Goal: Task Accomplishment & Management: Use online tool/utility

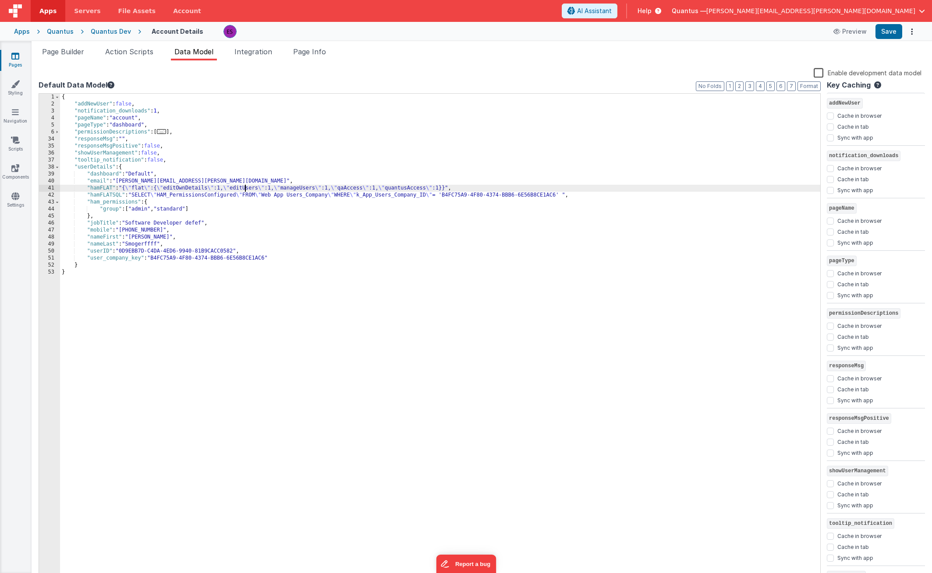
scroll to position [39, 0]
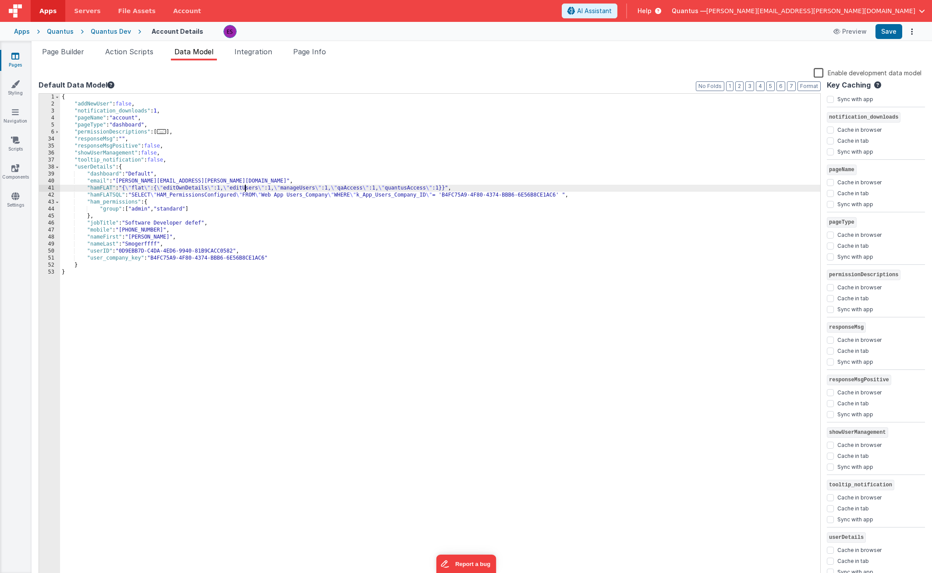
click at [61, 32] on div "Quantus" at bounding box center [60, 31] width 27 height 9
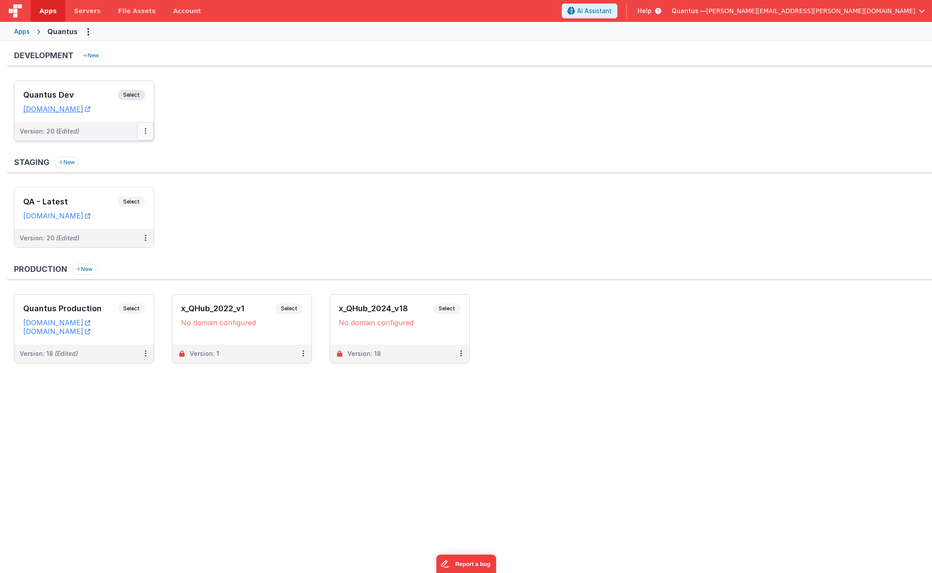
click at [145, 131] on icon at bounding box center [146, 131] width 2 height 0
click at [113, 183] on link "Deploy..." at bounding box center [115, 183] width 77 height 16
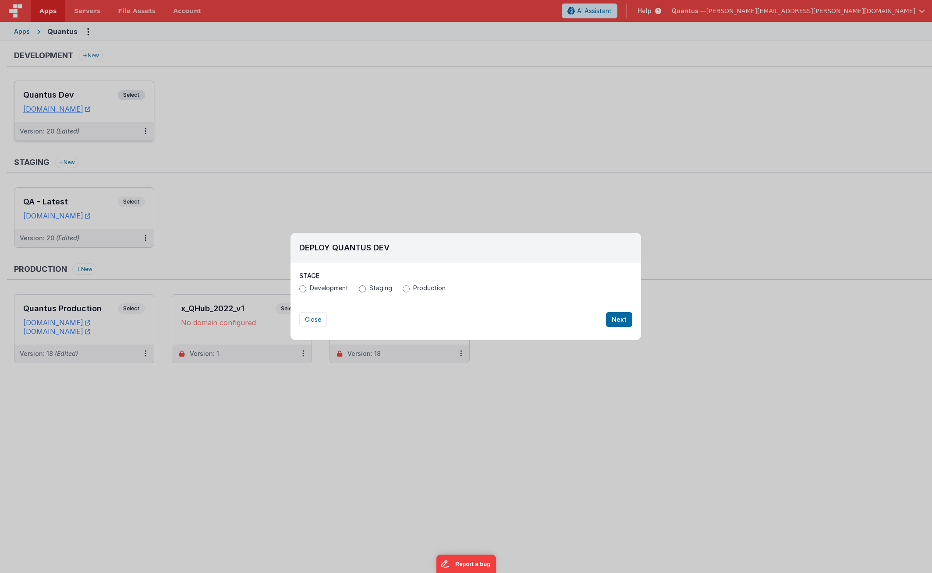
click at [369, 292] on span "Staging" at bounding box center [380, 288] width 23 height 9
click at [366, 292] on input "Staging" at bounding box center [362, 289] width 7 height 7
radio input "true"
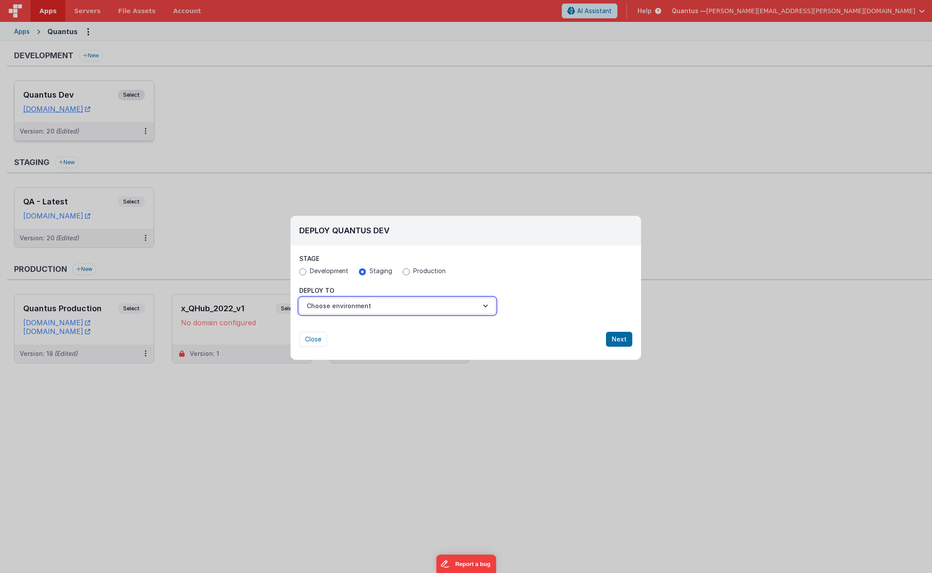
click at [360, 306] on button "Choose environment" at bounding box center [397, 306] width 196 height 17
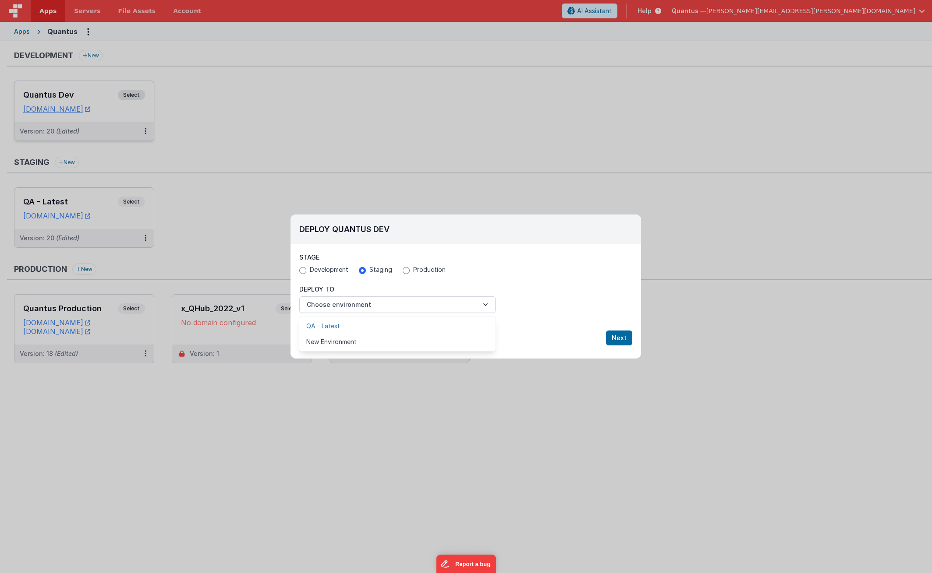
click at [347, 327] on link "QA - Latest" at bounding box center [397, 326] width 196 height 16
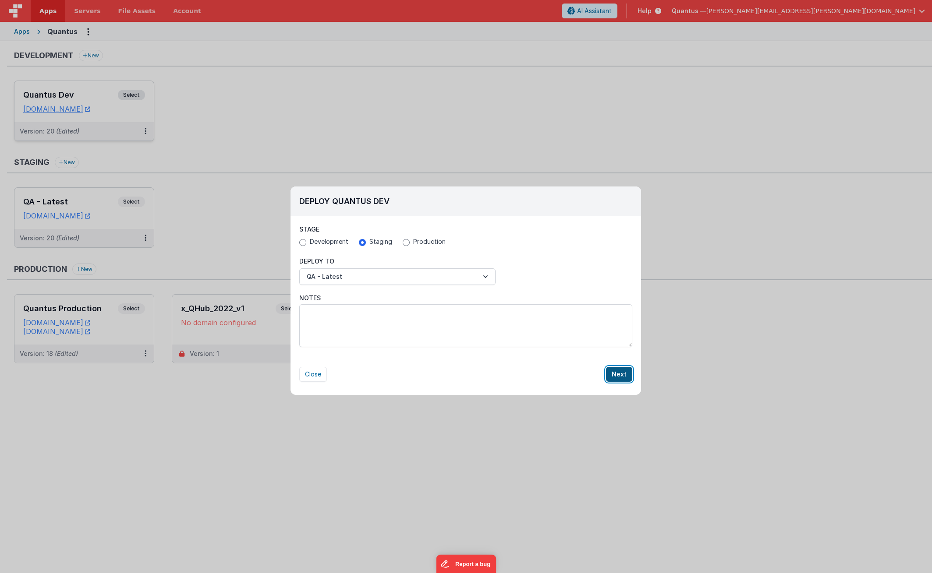
click at [624, 373] on button "Next" at bounding box center [619, 374] width 26 height 15
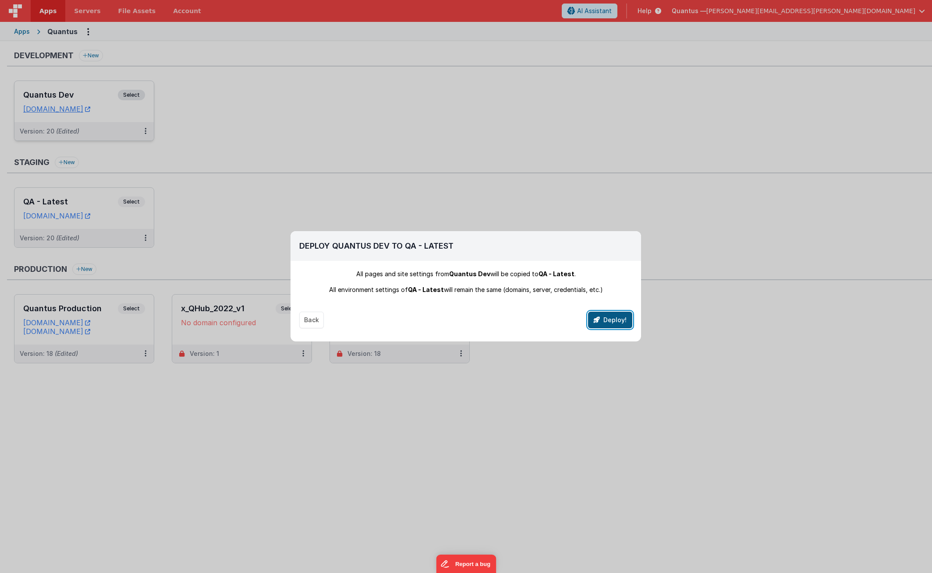
click at [605, 323] on button "Deploy!" at bounding box center [610, 320] width 44 height 17
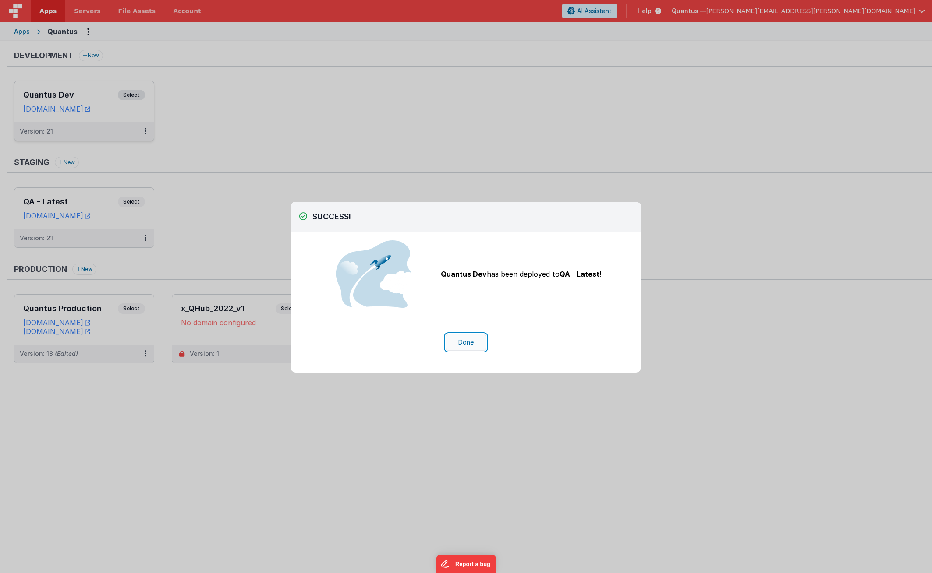
click at [466, 341] on button "Done" at bounding box center [465, 342] width 41 height 17
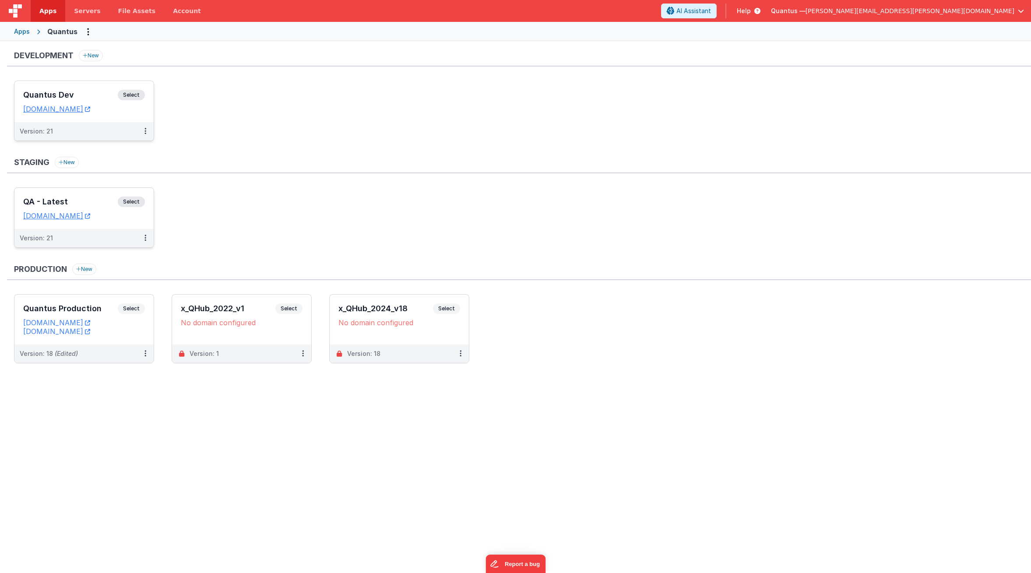
click at [81, 203] on h3 "QA - Latest" at bounding box center [70, 202] width 95 height 9
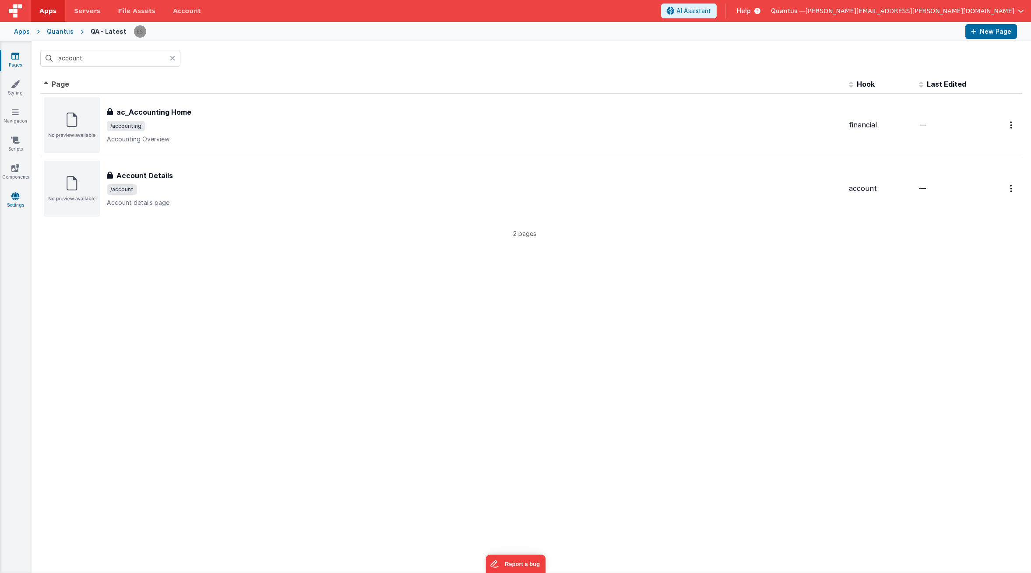
click at [18, 201] on link "Settings" at bounding box center [16, 201] width 32 height 18
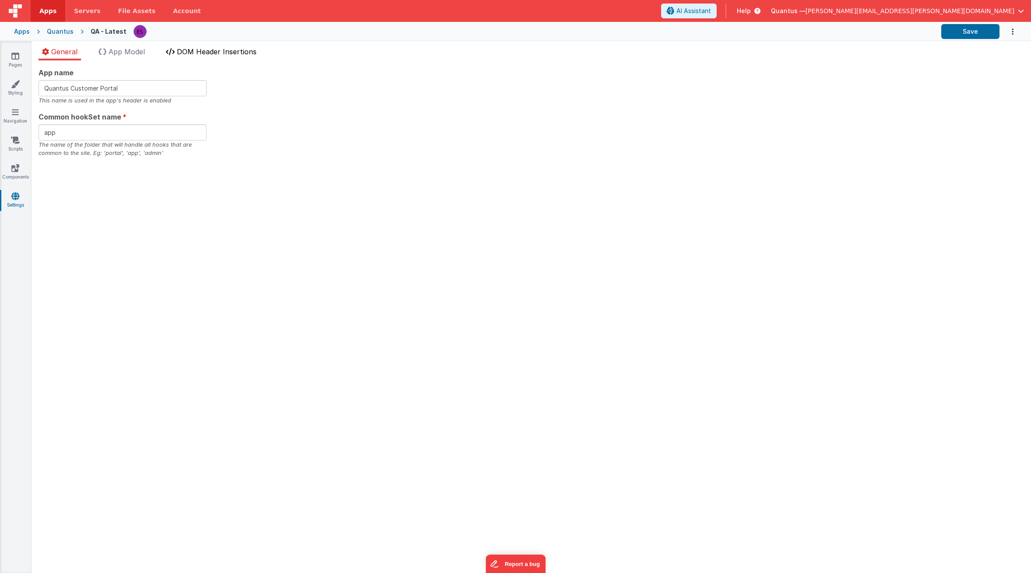
click at [182, 55] on span "DOM Header Insertions" at bounding box center [217, 51] width 80 height 9
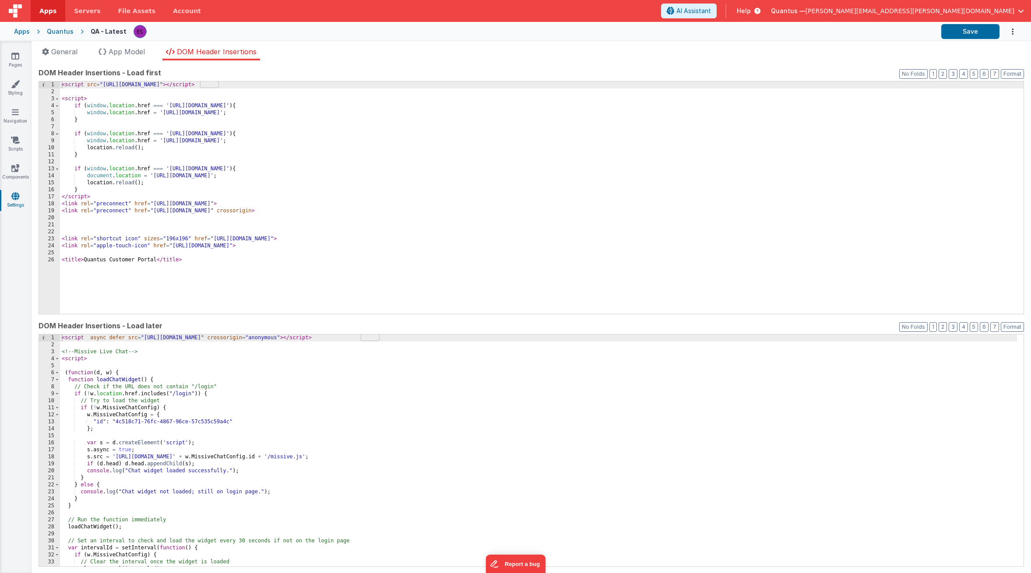
click at [188, 361] on div "< script async defer src = "[URL][DOMAIN_NAME]" crossorigin = "anonymous" > </ …" at bounding box center [538, 458] width 957 height 247
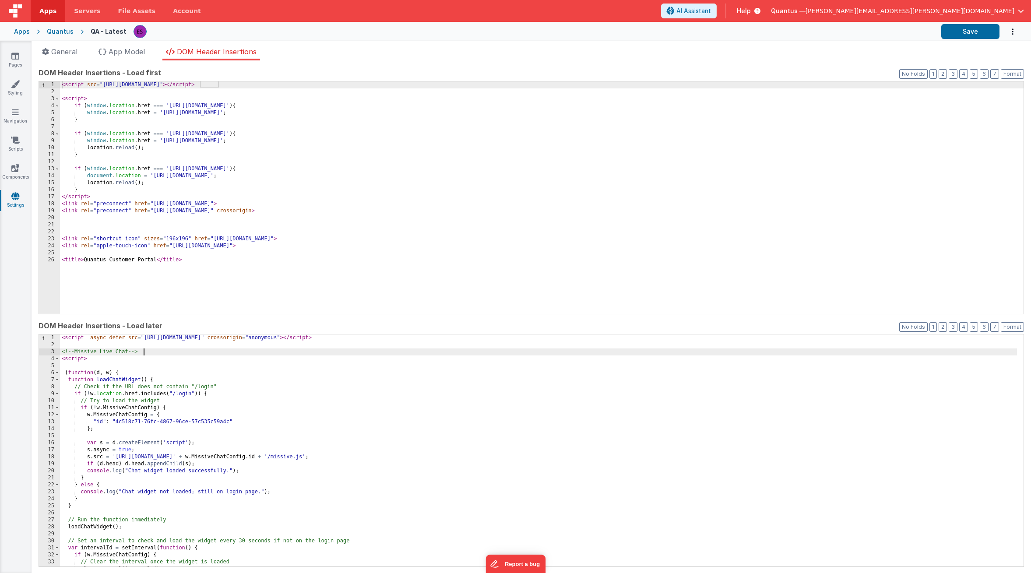
click at [197, 349] on div "< script async defer src = "[URL][DOMAIN_NAME]" crossorigin = "anonymous" > </ …" at bounding box center [538, 458] width 957 height 247
click at [216, 346] on div "< script async defer src = "[URL][DOMAIN_NAME]" crossorigin = "anonymous" > </ …" at bounding box center [538, 458] width 957 height 247
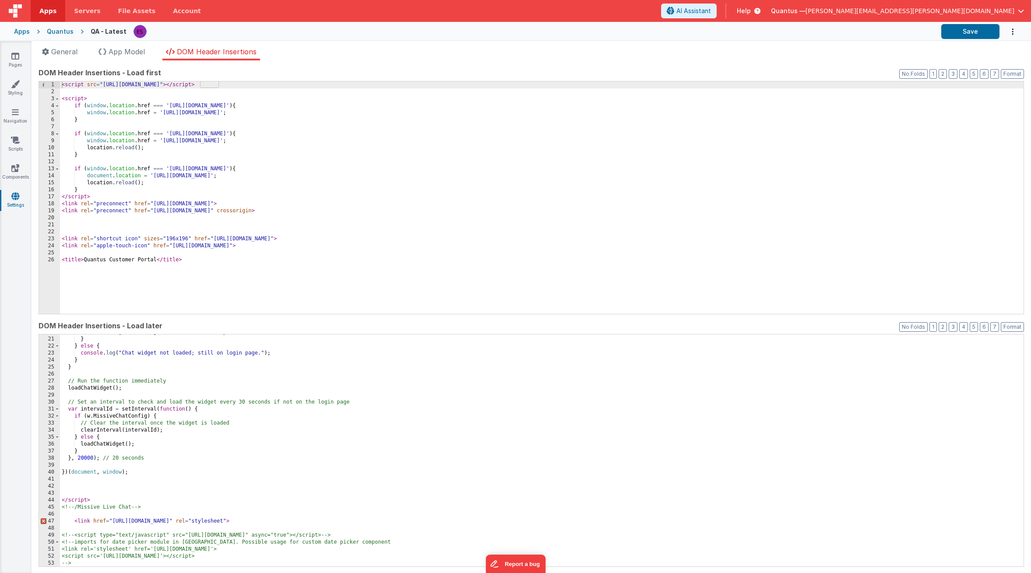
scroll to position [139, 0]
click at [163, 506] on div "console . log ( "Chat widget loaded successfully." ) ; } } else { console . log…" at bounding box center [538, 452] width 957 height 247
